Goal: Task Accomplishment & Management: Manage account settings

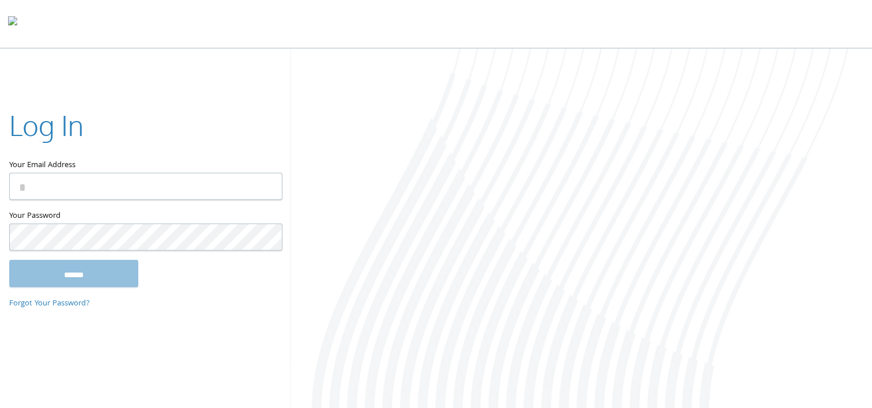
drag, startPoint x: 333, startPoint y: 122, endPoint x: 367, endPoint y: 166, distance: 55.9
click at [364, 164] on div at bounding box center [582, 229] width 582 height 362
click at [108, 184] on input "Your Email Address" at bounding box center [145, 186] width 273 height 27
click at [148, 188] on input "Your Email Address" at bounding box center [145, 186] width 273 height 27
click at [224, 183] on input "Your Email Address" at bounding box center [145, 186] width 273 height 27
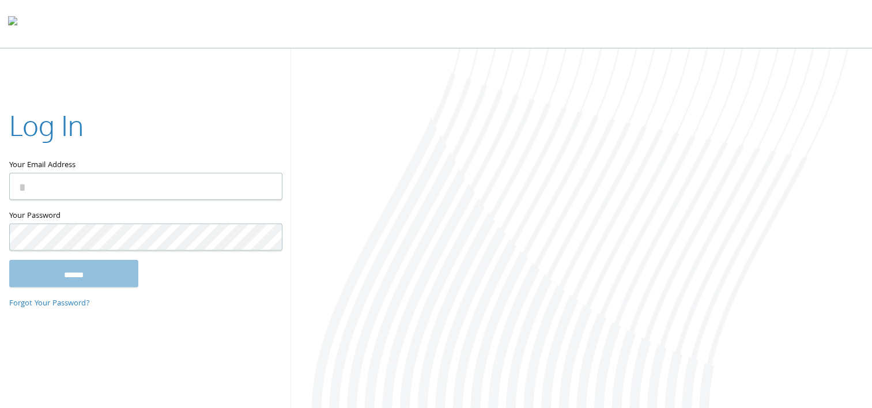
type input "**********"
